Goal: Use online tool/utility: Utilize a website feature to perform a specific function

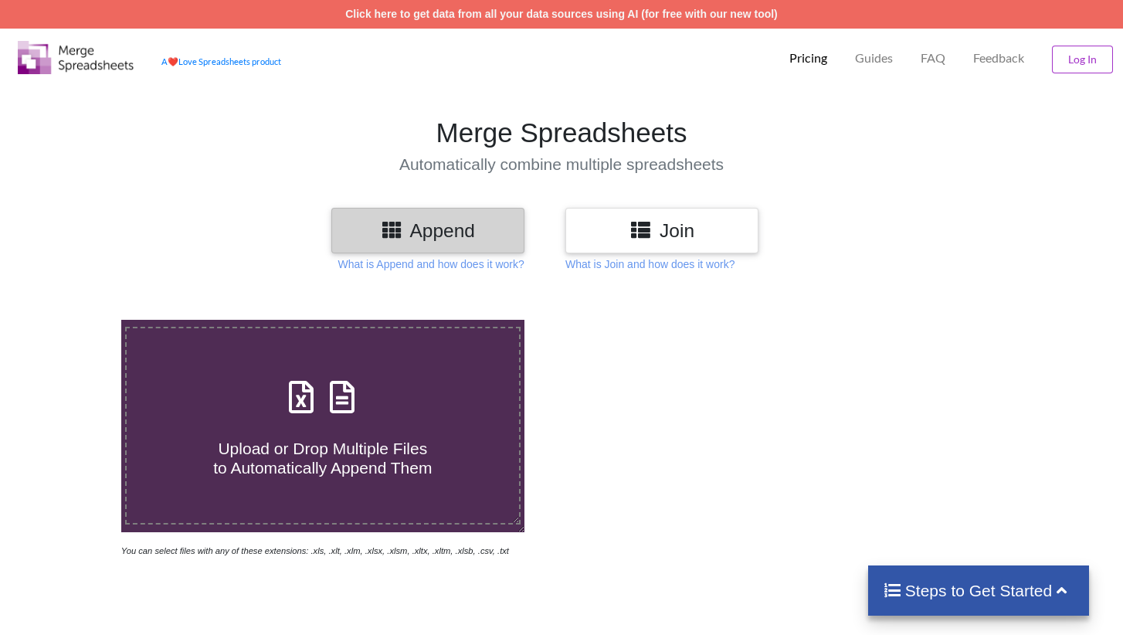
click at [708, 234] on h3 "Join" at bounding box center [662, 230] width 170 height 22
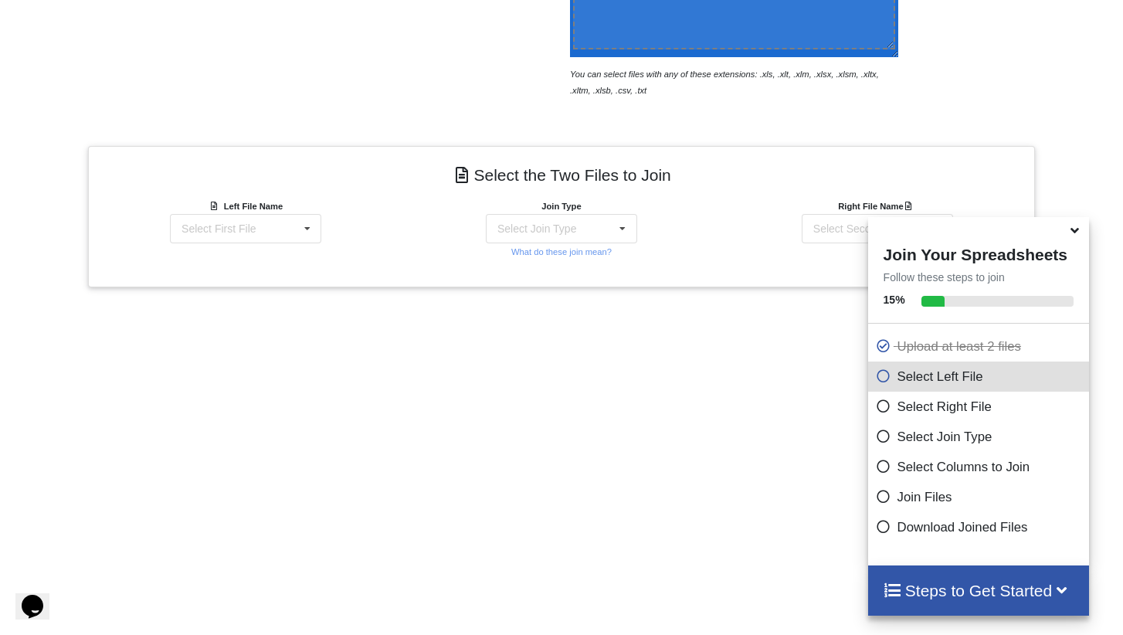
scroll to position [539, 0]
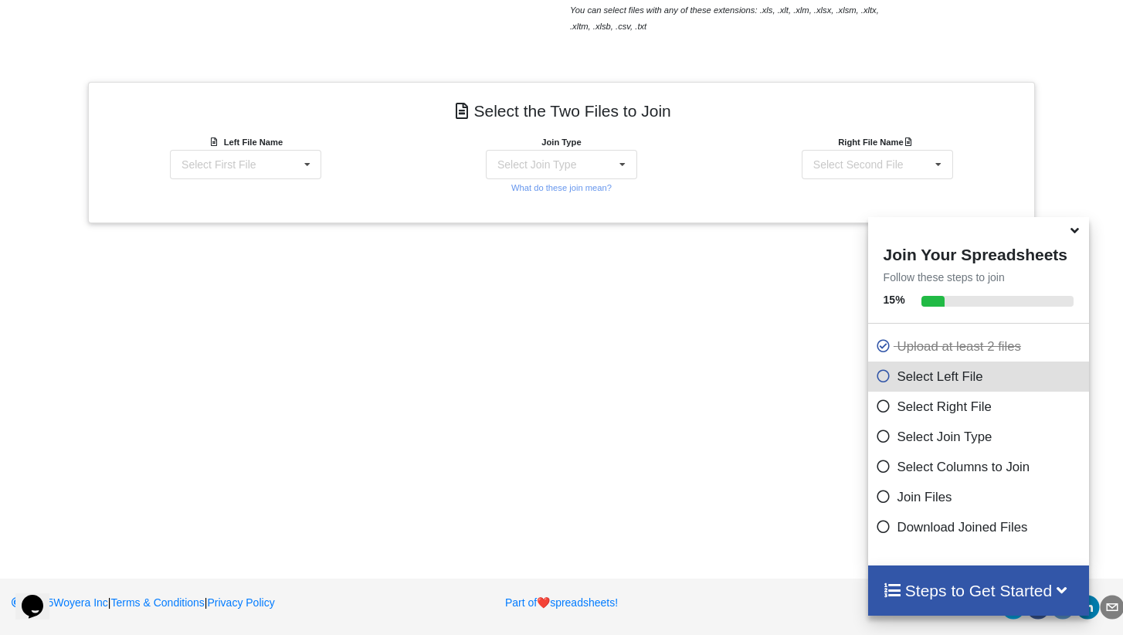
click at [1075, 235] on icon at bounding box center [1074, 228] width 16 height 14
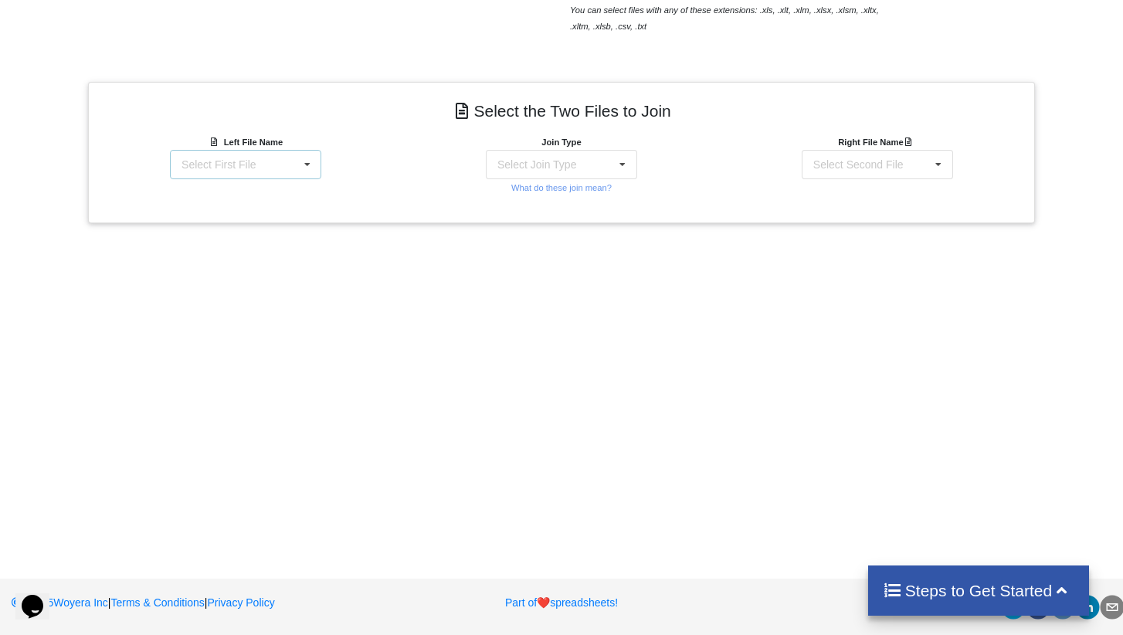
click at [315, 171] on icon at bounding box center [307, 165] width 23 height 29
click at [237, 245] on span "Matter balance summary (09_11_2025).csv" at bounding box center [240, 248] width 119 height 23
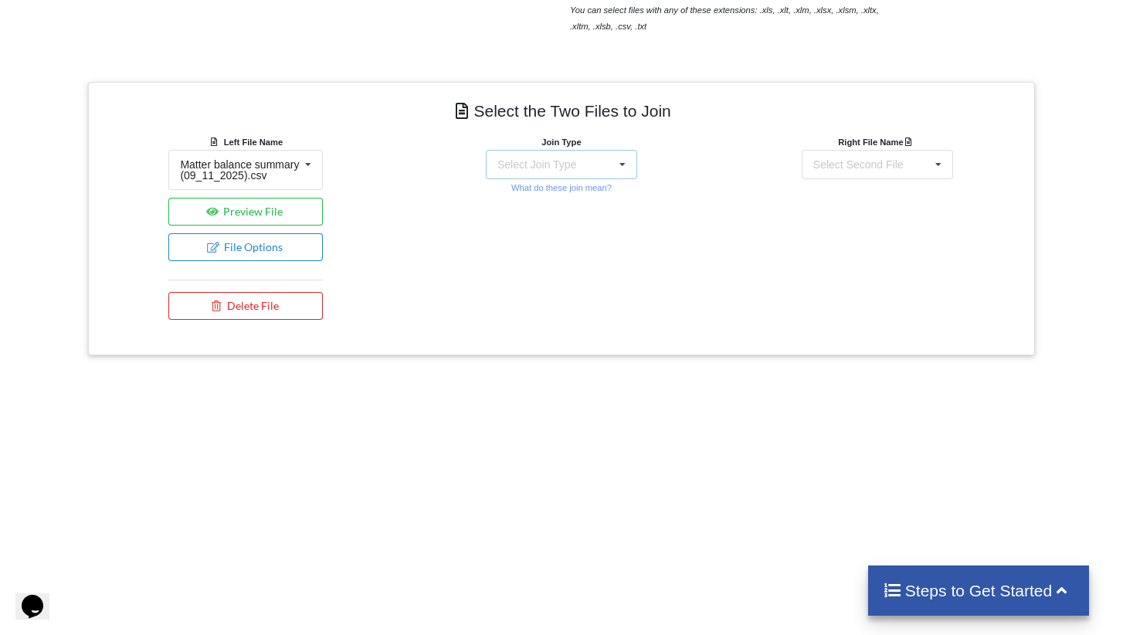
click at [606, 169] on div "Select Join Type INNER JOIN LEFT JOIN RIGHT JOIN FULL JOIN" at bounding box center [561, 164] width 151 height 29
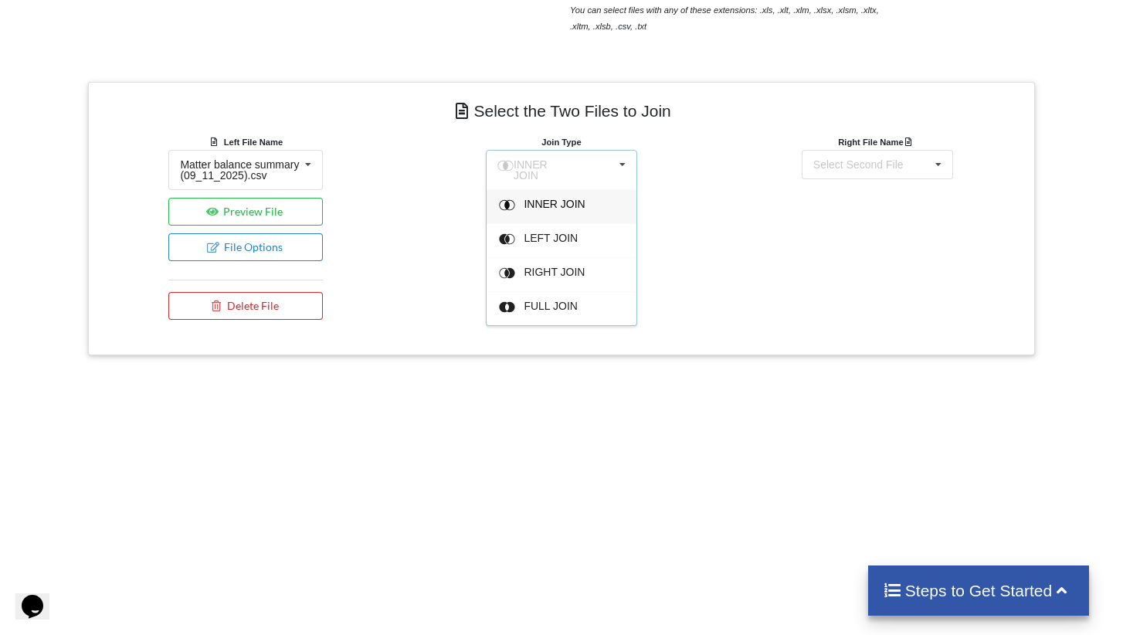
click at [566, 200] on span "INNER JOIN" at bounding box center [554, 204] width 61 height 12
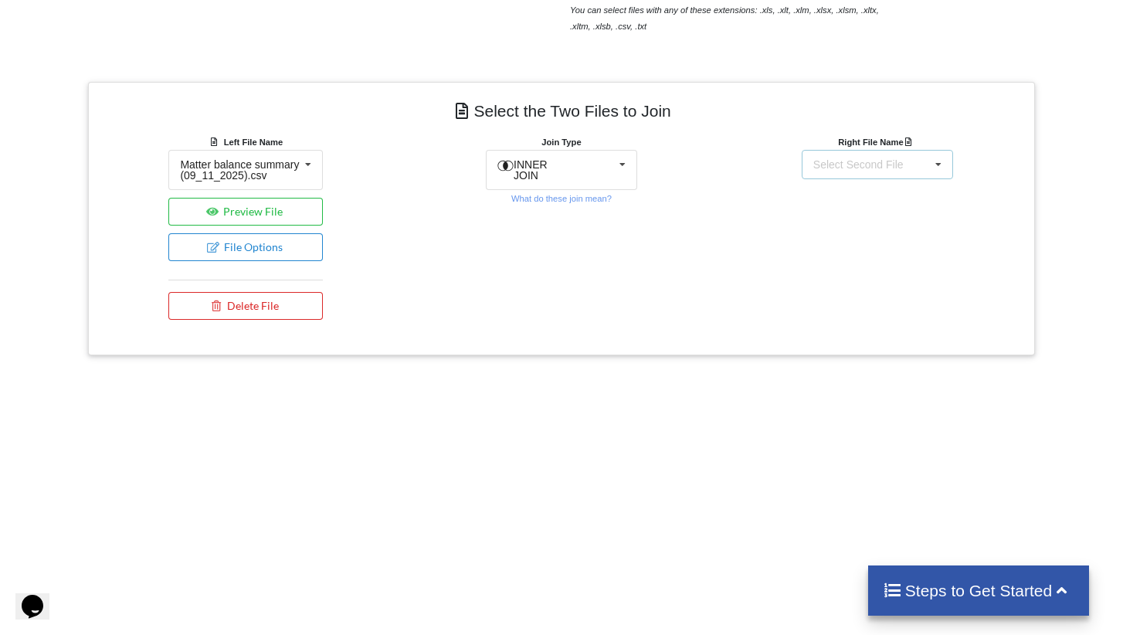
click at [880, 164] on div "Select Second File" at bounding box center [858, 164] width 90 height 11
click at [870, 212] on div "matters [DATE] 07-58-18.csv" at bounding box center [877, 208] width 152 height 39
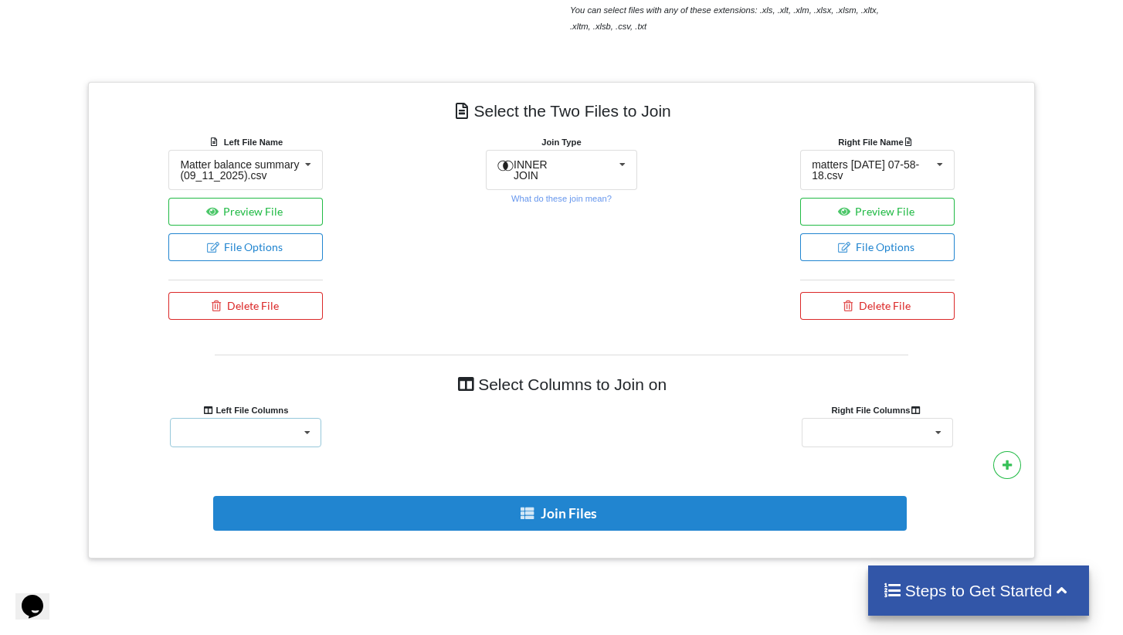
click at [276, 443] on div "Client Accounts Receivable Time In Progress Expense In Progress Total Responsib…" at bounding box center [245, 432] width 151 height 29
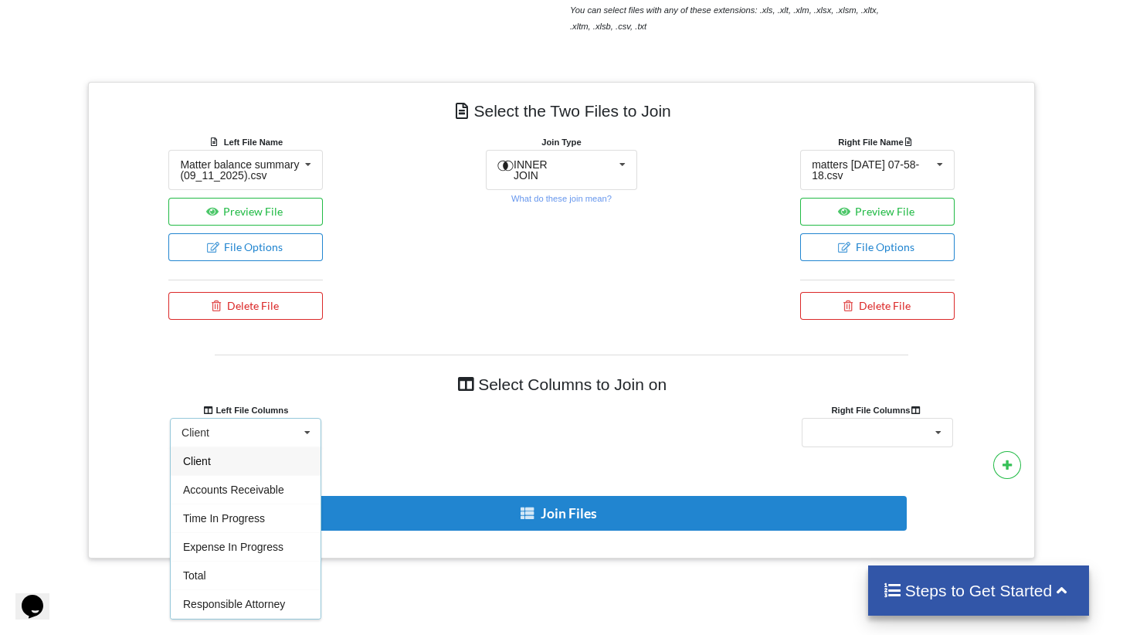
click at [241, 473] on div "Client" at bounding box center [246, 460] width 150 height 29
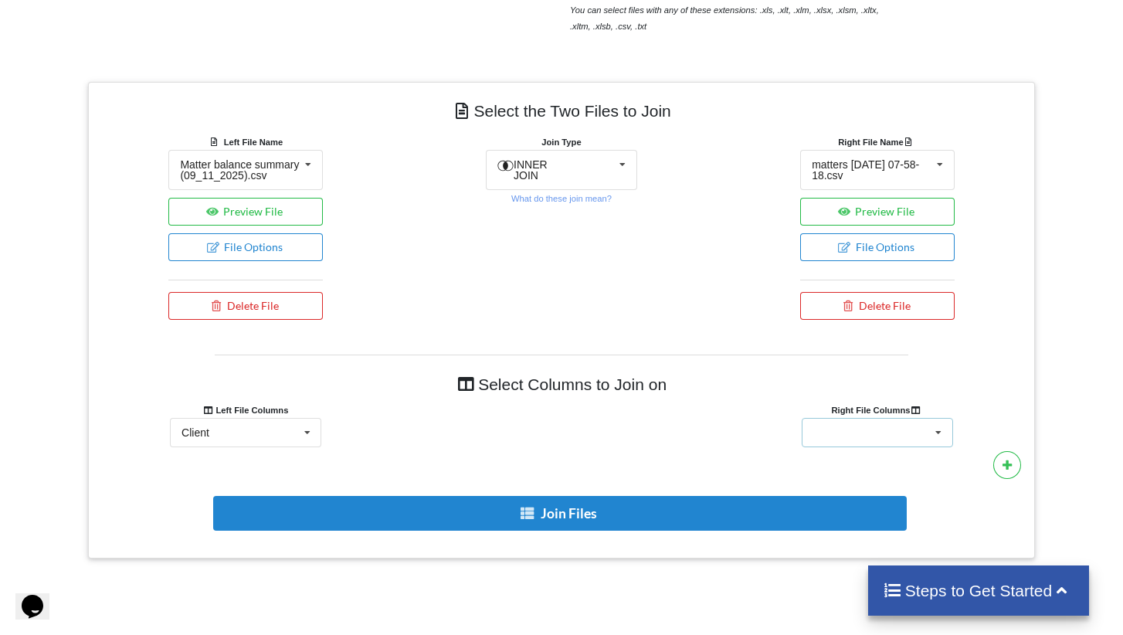
click at [890, 447] on div "Client Name Minimum Threshold Hold/Lock Associate Attorney Assigned Paralegal" at bounding box center [877, 432] width 151 height 29
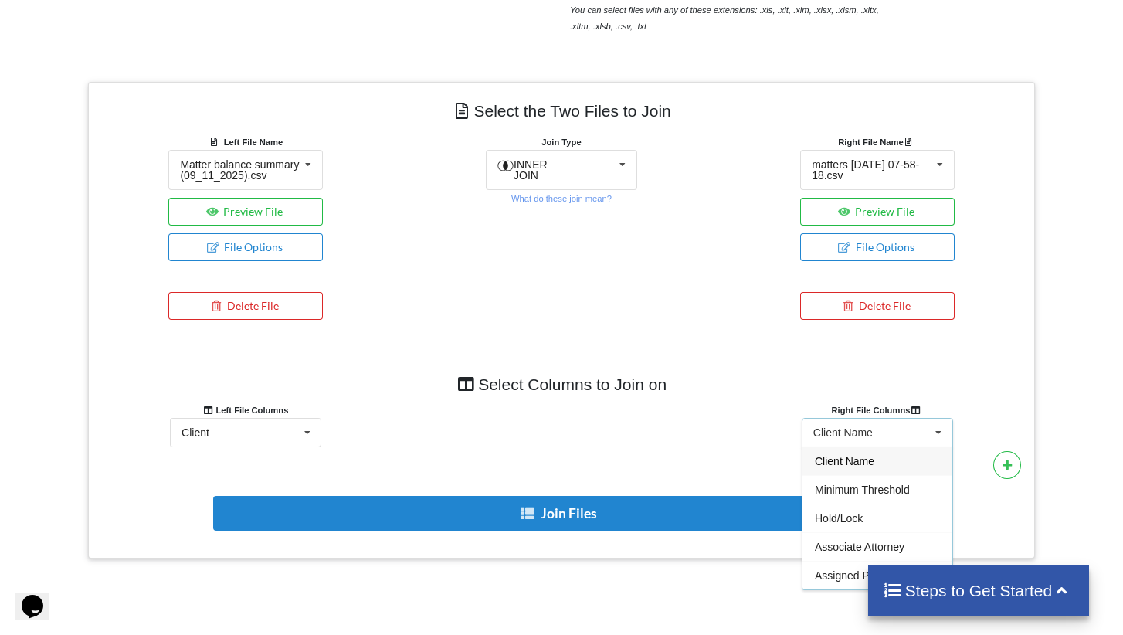
click at [842, 467] on span "Client Name" at bounding box center [844, 461] width 59 height 12
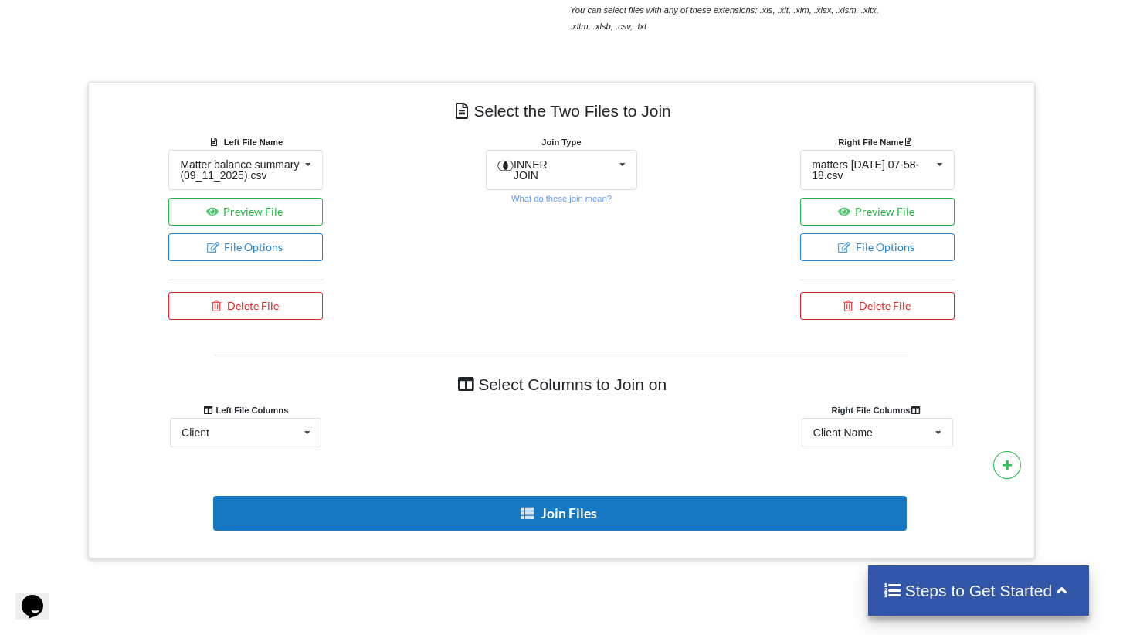
click at [551, 527] on button "Join Files" at bounding box center [559, 513] width 693 height 35
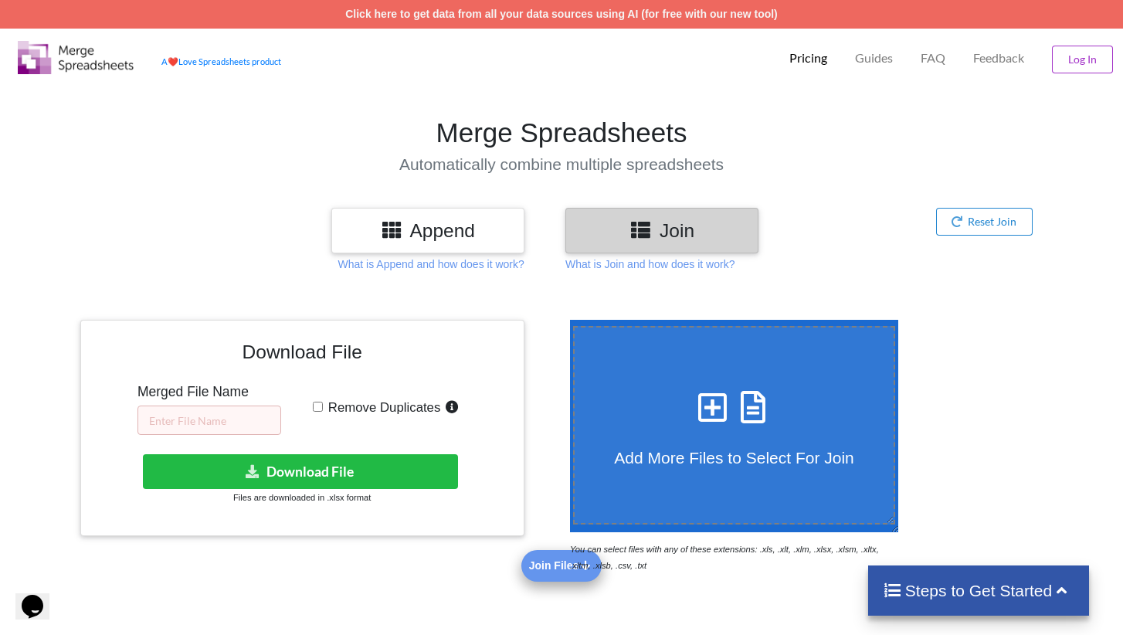
scroll to position [0, 0]
click at [219, 409] on input "text" at bounding box center [209, 419] width 144 height 29
type input "Bad cases"
click at [318, 408] on input "Remove Duplicates" at bounding box center [318, 407] width 10 height 10
checkbox input "true"
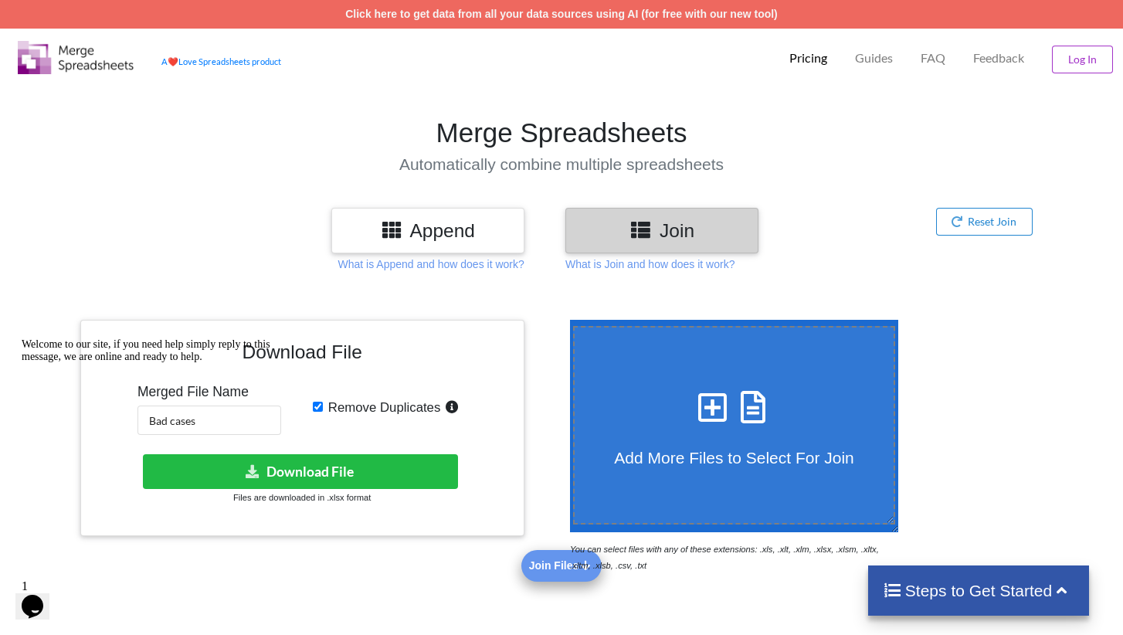
click at [236, 363] on div "Welcome to our site, if you need help simply reply to this message, we are onli…" at bounding box center [161, 350] width 278 height 25
click at [232, 363] on div "Welcome to our site, if you need help simply reply to this message, we are onli…" at bounding box center [161, 350] width 278 height 25
click at [224, 363] on div "Welcome to our site, if you need help simply reply to this message, we are onli…" at bounding box center [161, 350] width 278 height 25
click at [22, 338] on icon "Chat attention grabber" at bounding box center [22, 338] width 0 height 0
click at [259, 429] on input "Bad cases" at bounding box center [209, 419] width 144 height 29
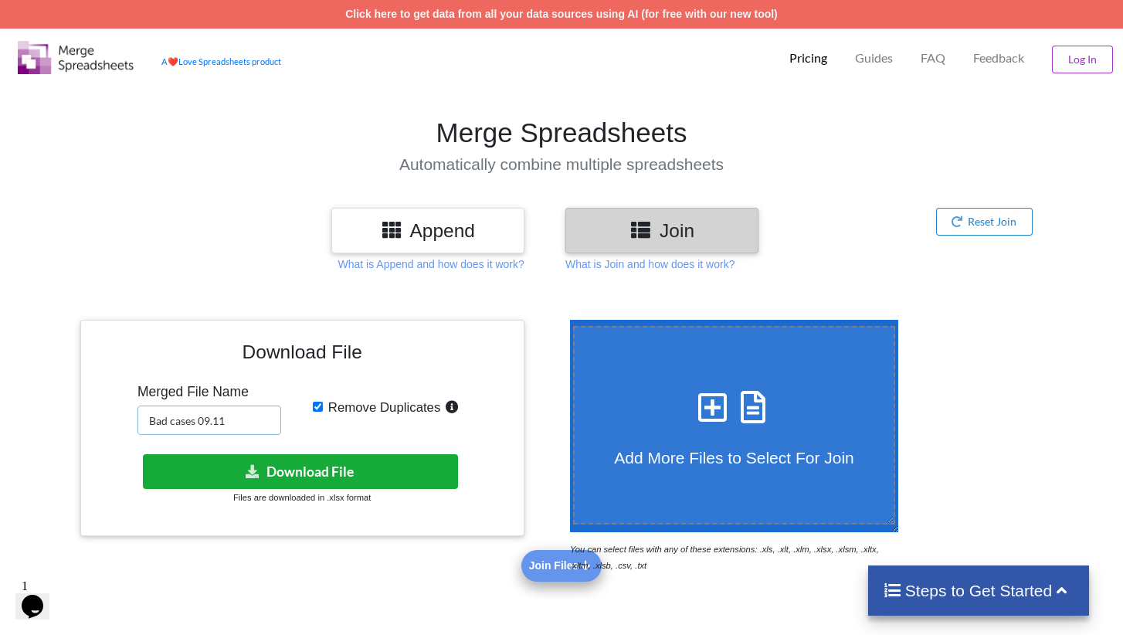
type input "Bad cases 09.11"
click at [354, 473] on button "Download File" at bounding box center [301, 471] width 316 height 35
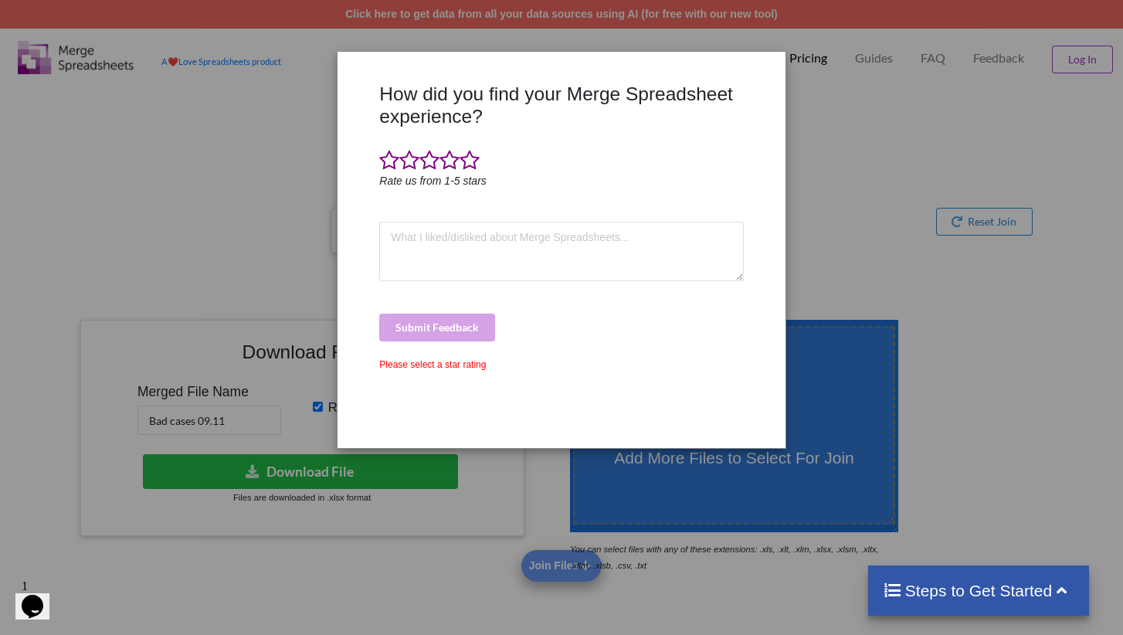
click at [868, 150] on div "How did you find your Merge Spreadsheet experience? Rate us from 1-5 stars Subm…" at bounding box center [561, 317] width 1123 height 635
